Goal: Information Seeking & Learning: Check status

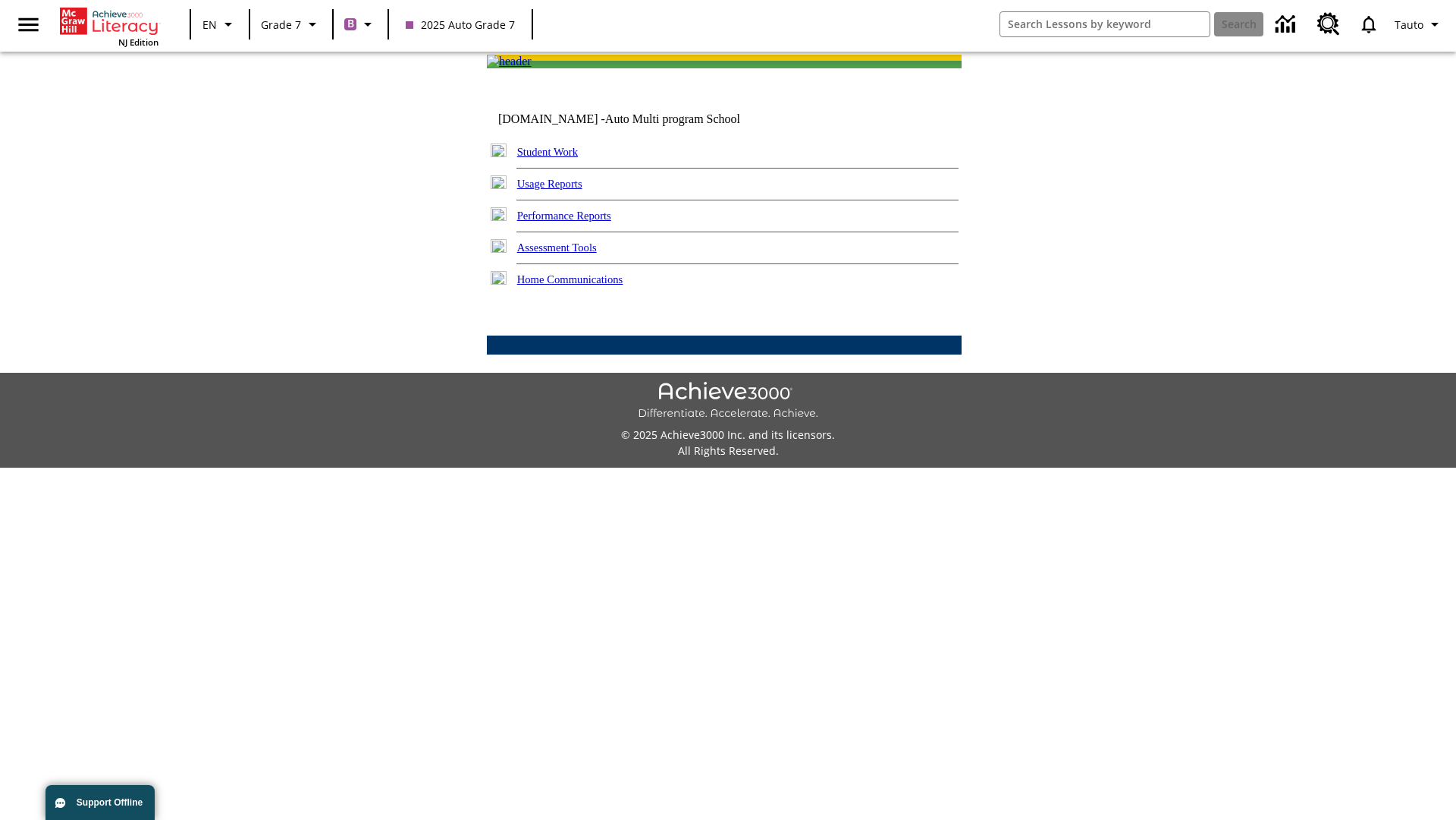
click at [580, 221] on link "Performance Reports" at bounding box center [564, 215] width 94 height 12
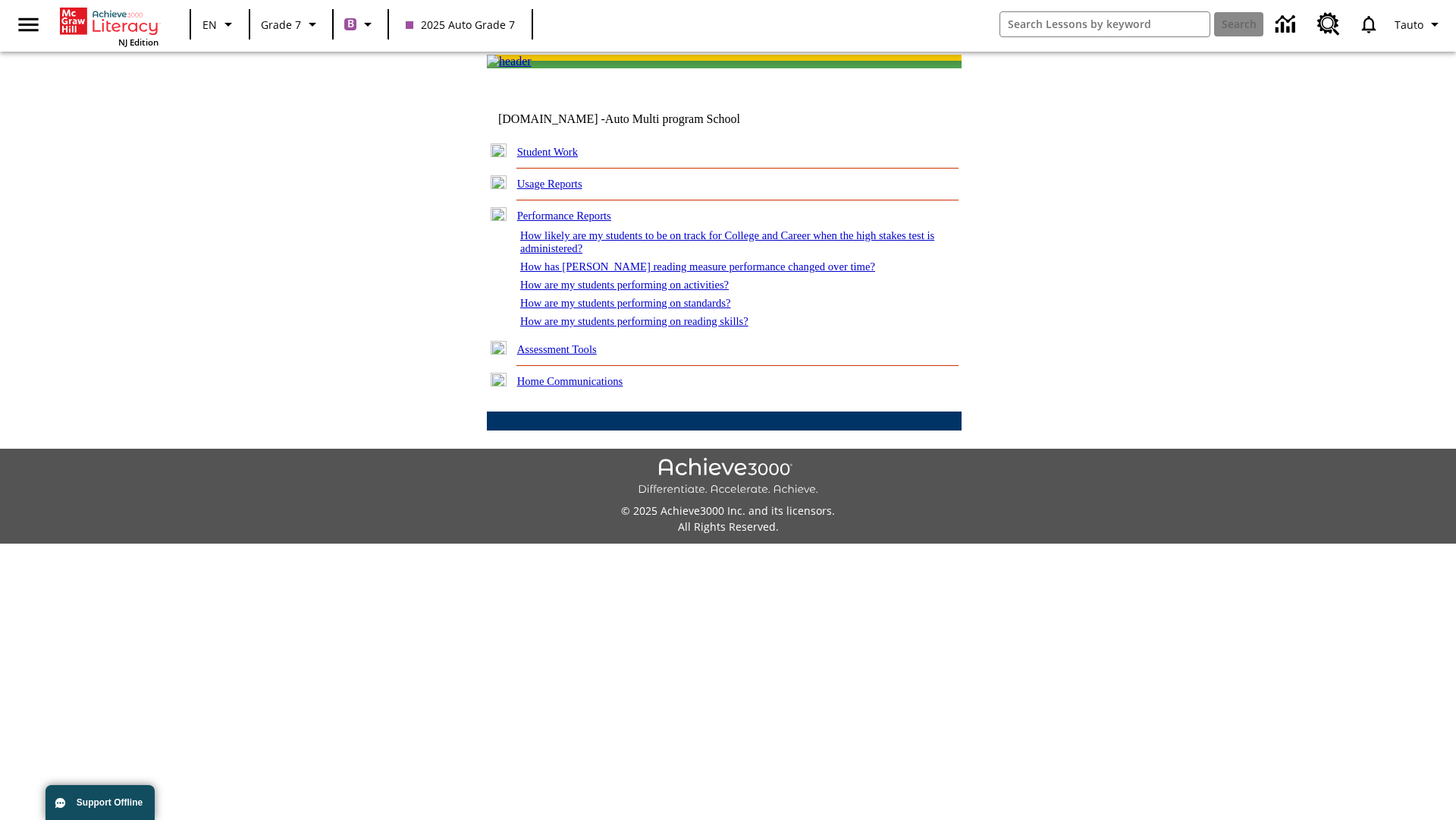
click at [640, 291] on link "How are my students performing on activities?" at bounding box center [625, 284] width 208 height 12
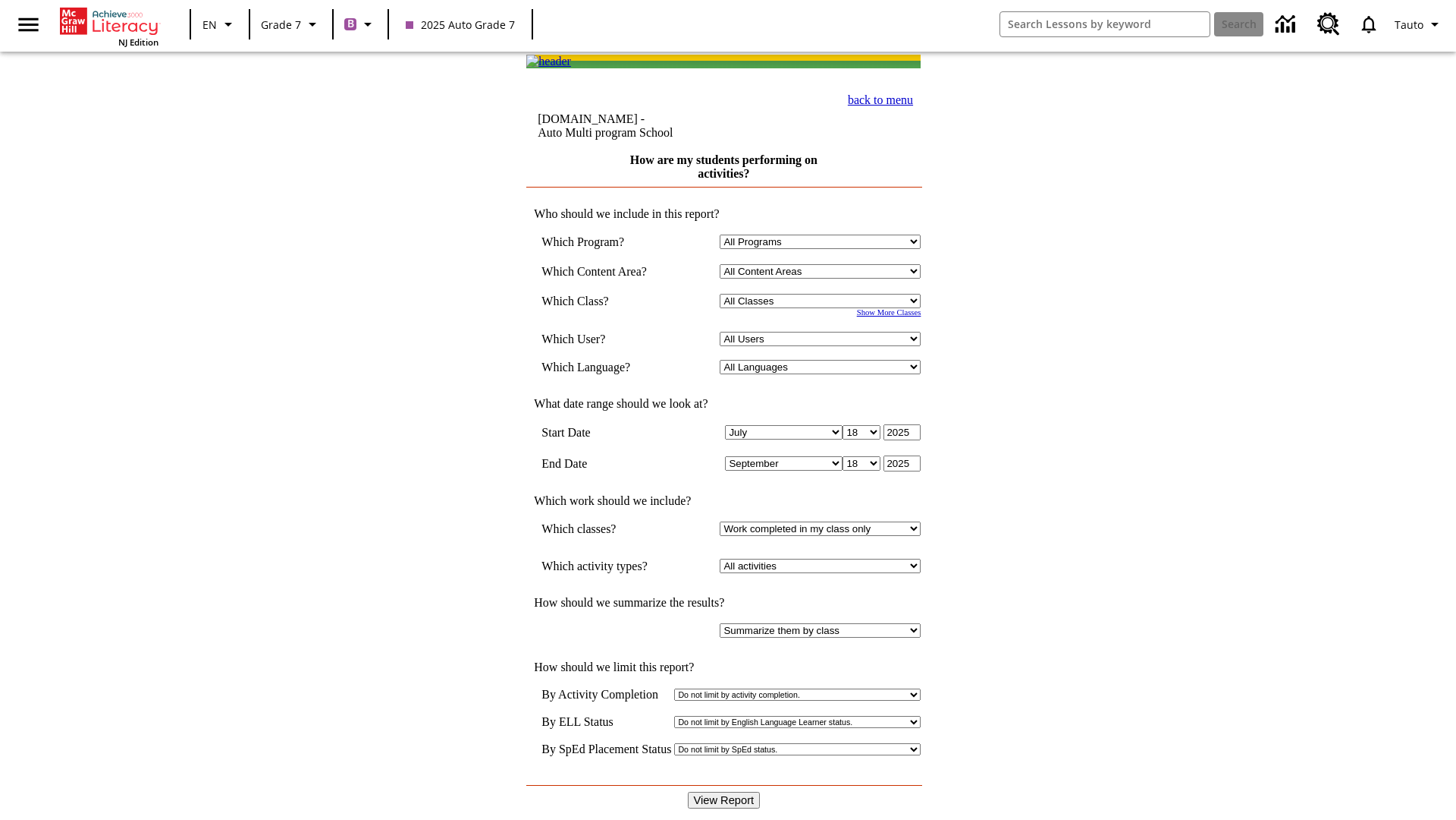
select select "21437138"
select select "4"
click at [725, 791] on input "View Report" at bounding box center [724, 800] width 73 height 17
